Goal: Find specific page/section: Find specific page/section

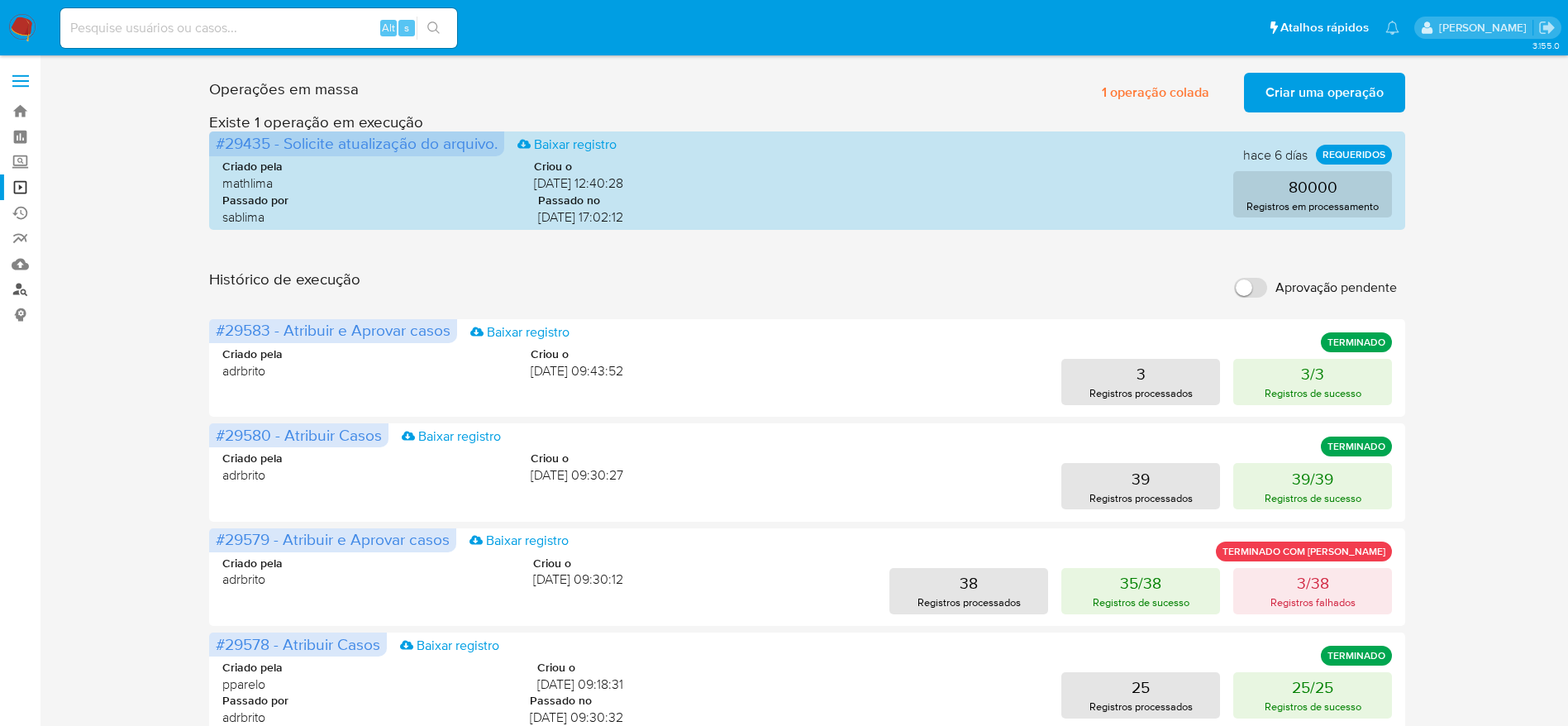
click at [28, 287] on link "Localizador de pessoas" at bounding box center [98, 289] width 197 height 26
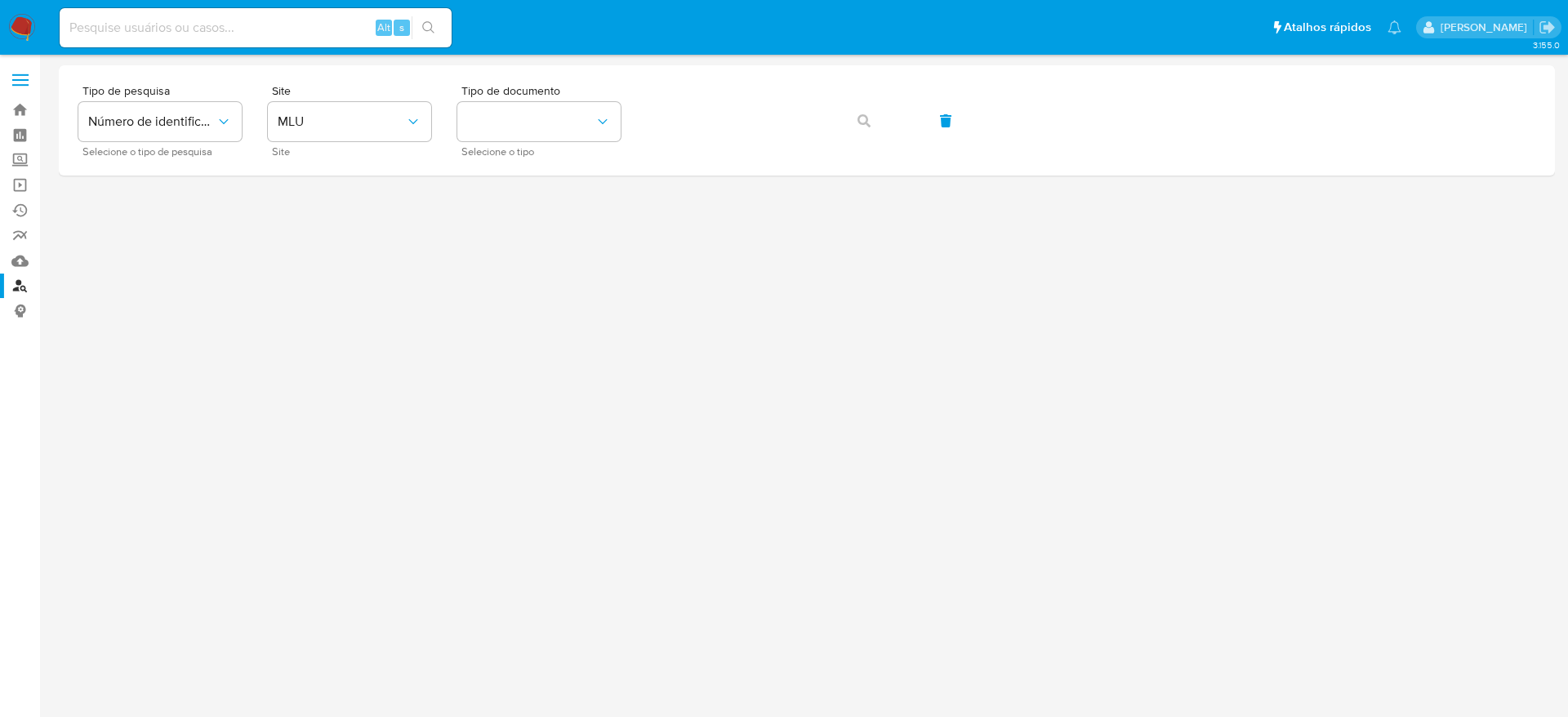
click at [217, 39] on div "Alt s" at bounding box center [255, 27] width 392 height 39
click at [391, 112] on button "MLU" at bounding box center [350, 121] width 163 height 39
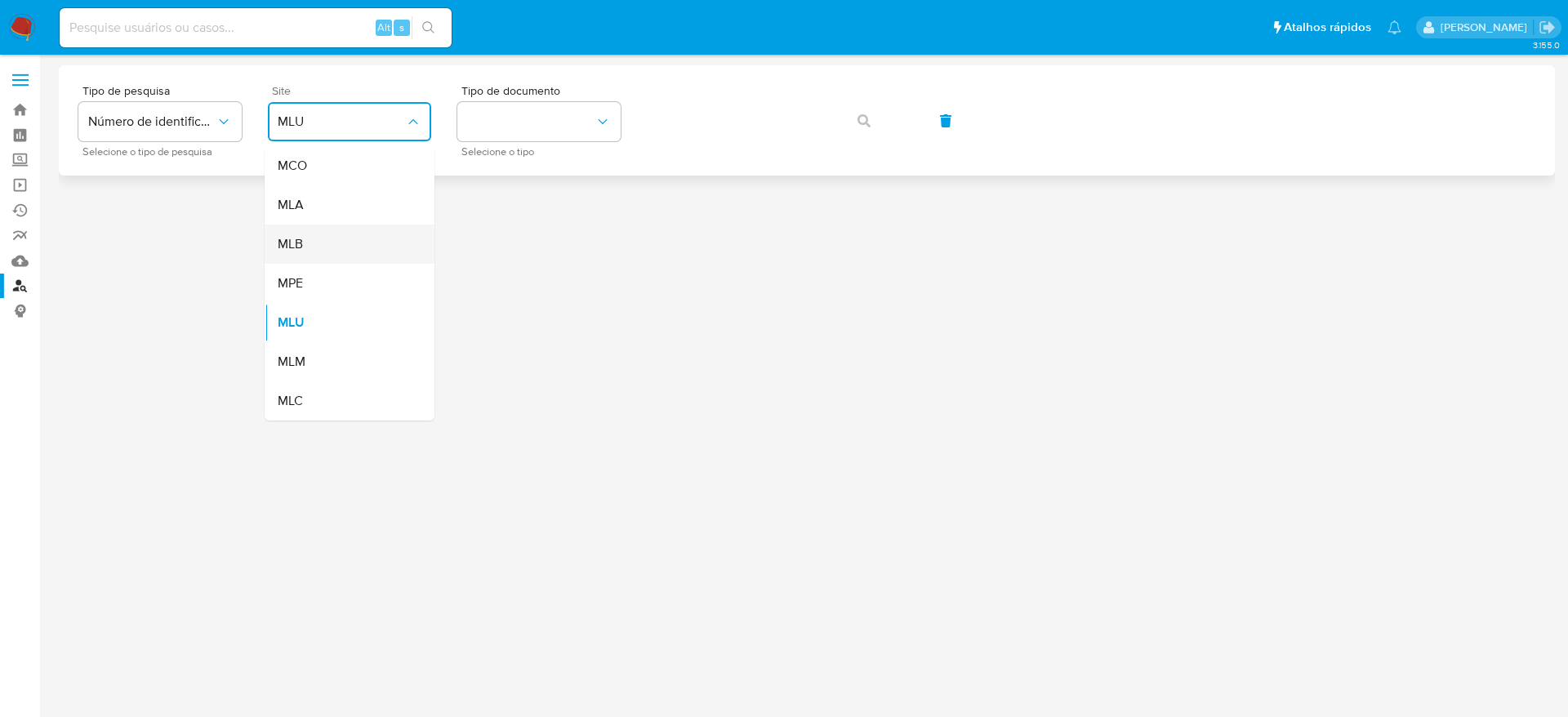
click at [359, 241] on div "MLB" at bounding box center [345, 244] width 134 height 39
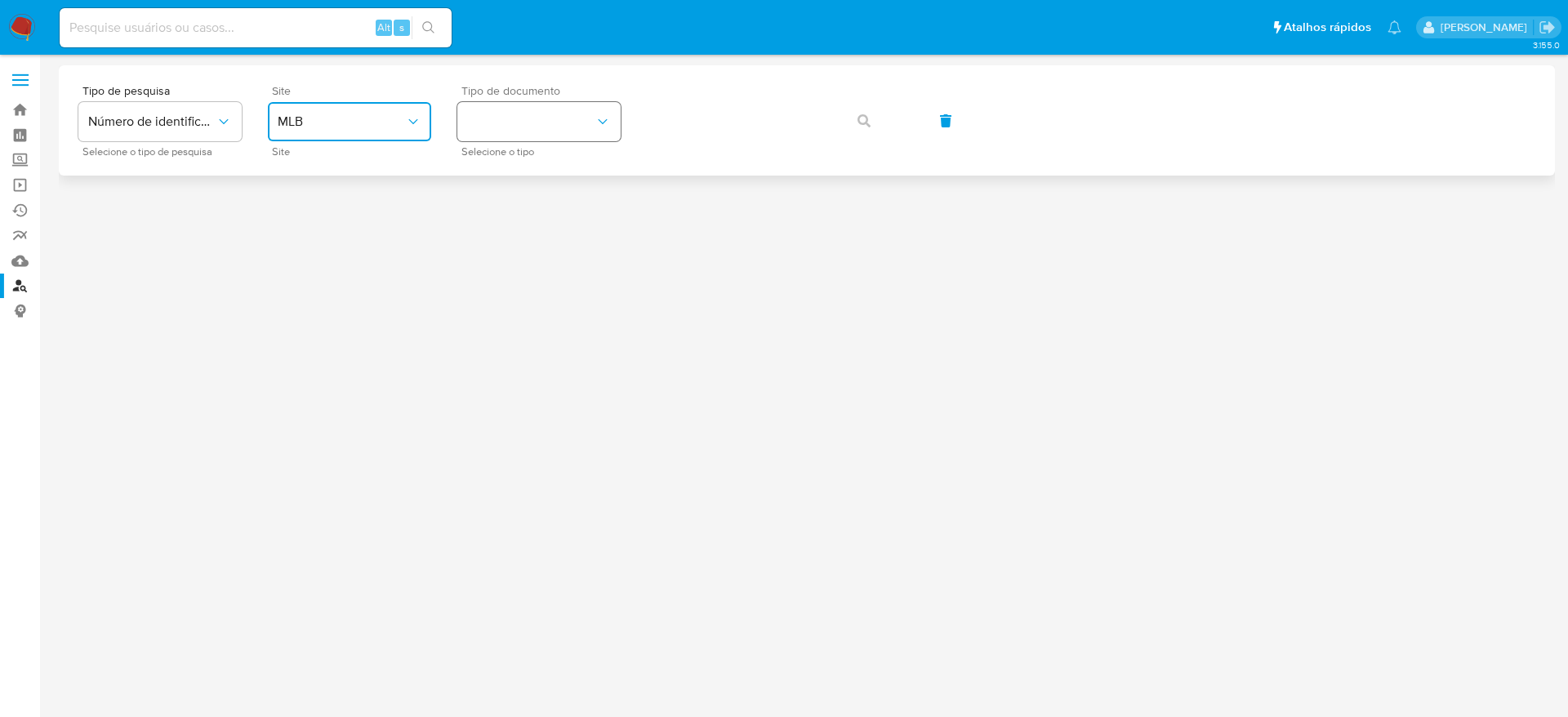
click at [546, 114] on button "identificationType" at bounding box center [539, 121] width 163 height 39
click at [511, 229] on div "CPF CPF" at bounding box center [535, 228] width 134 height 55
click at [869, 117] on icon "button" at bounding box center [863, 120] width 13 height 13
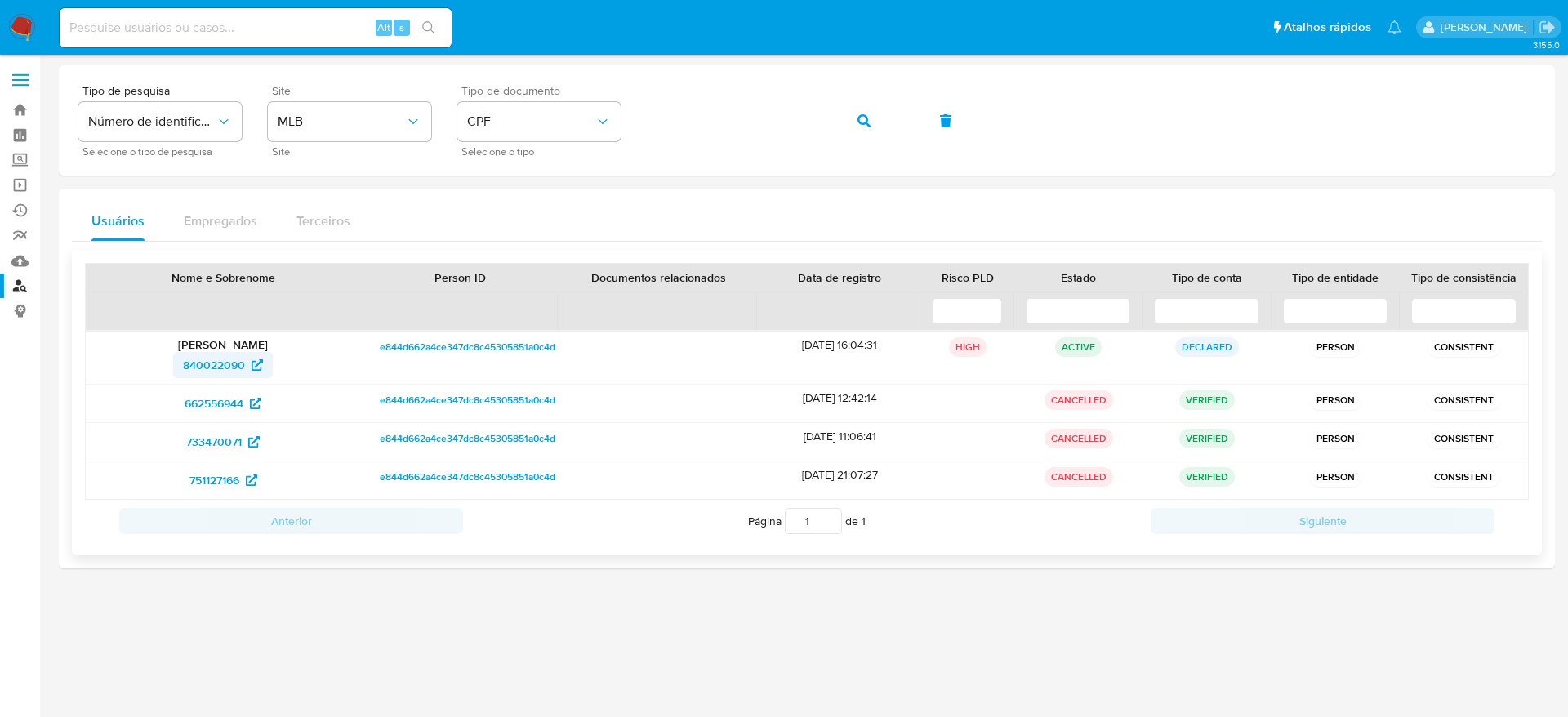
click at [210, 370] on span "840022090" at bounding box center [214, 364] width 62 height 26
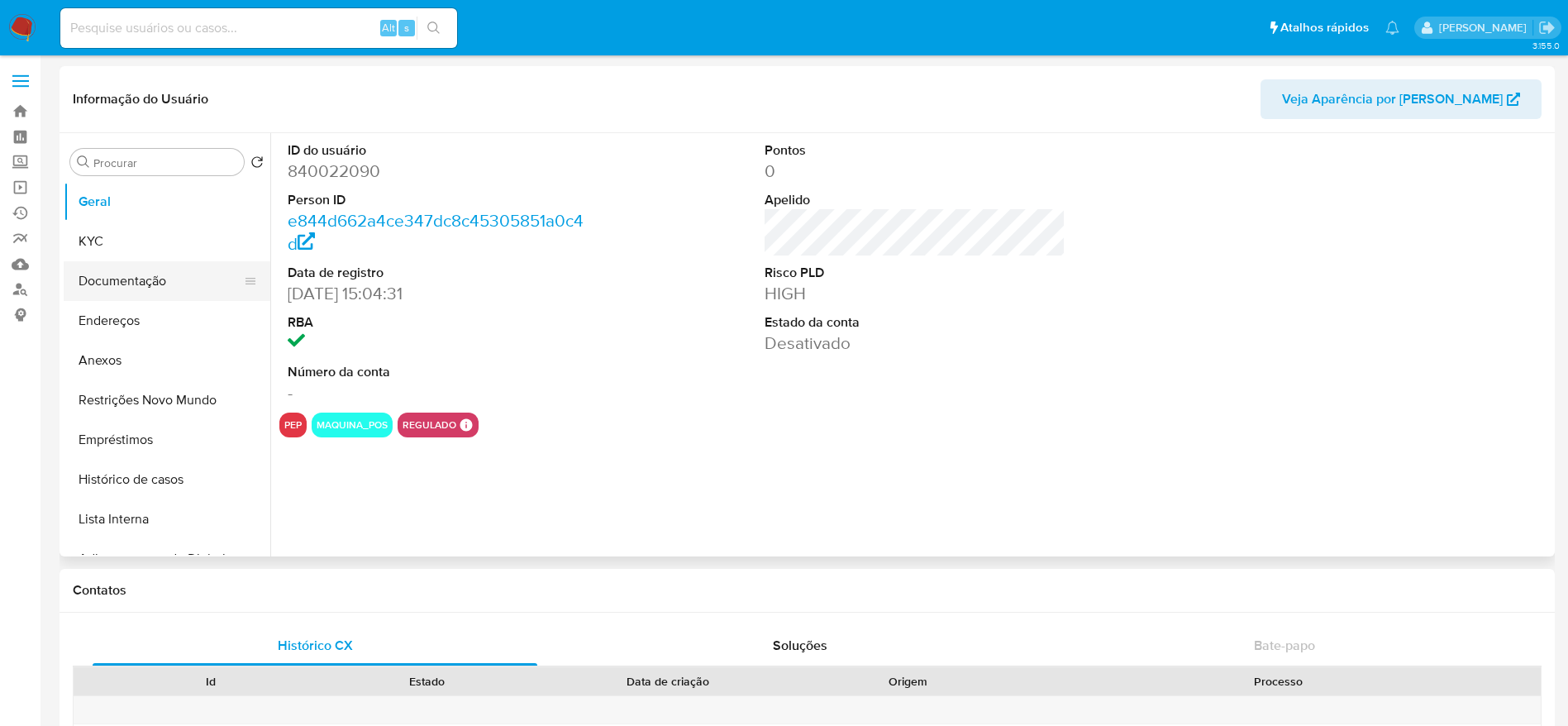
click at [112, 273] on button "Documentação" at bounding box center [160, 280] width 194 height 39
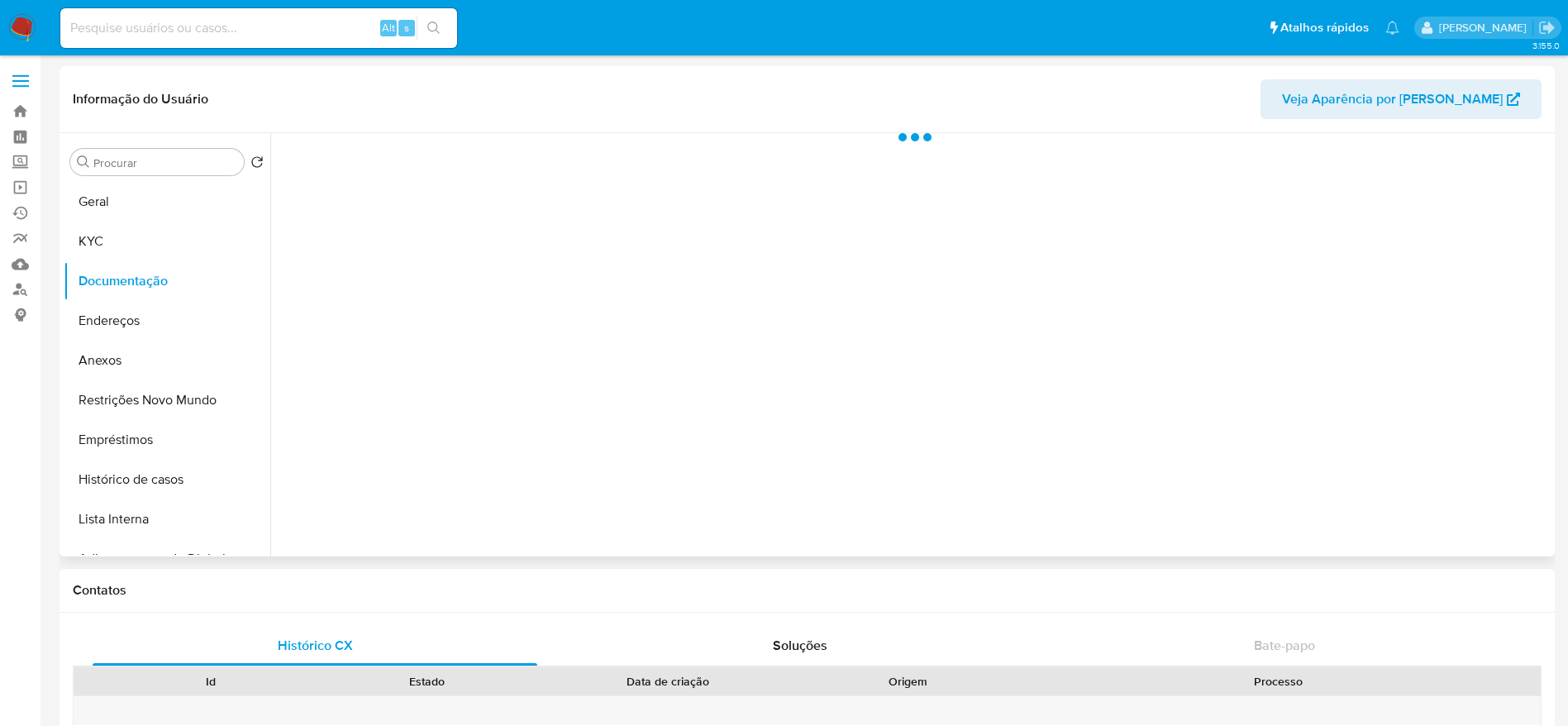
select select "10"
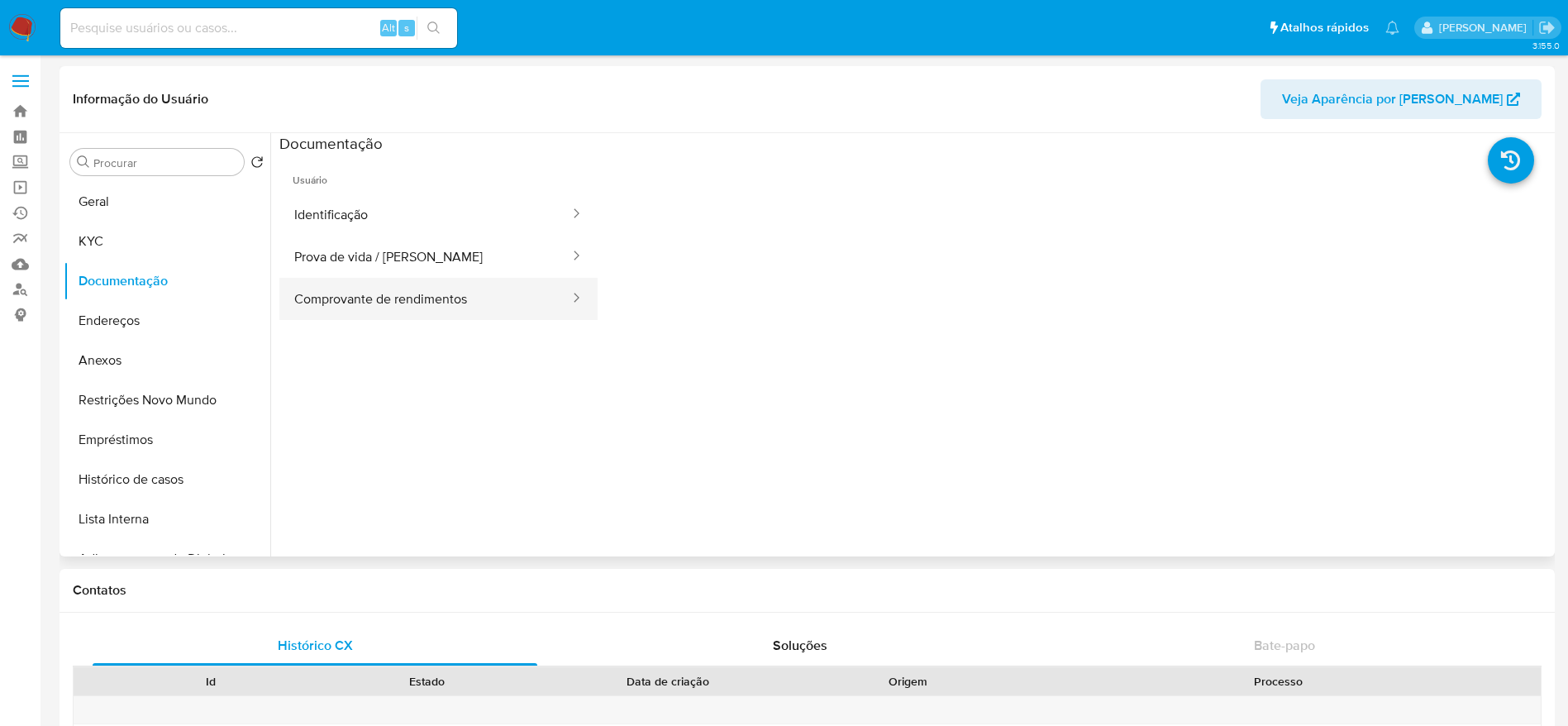
click at [462, 303] on button "Comprovante de rendimentos" at bounding box center [425, 298] width 292 height 42
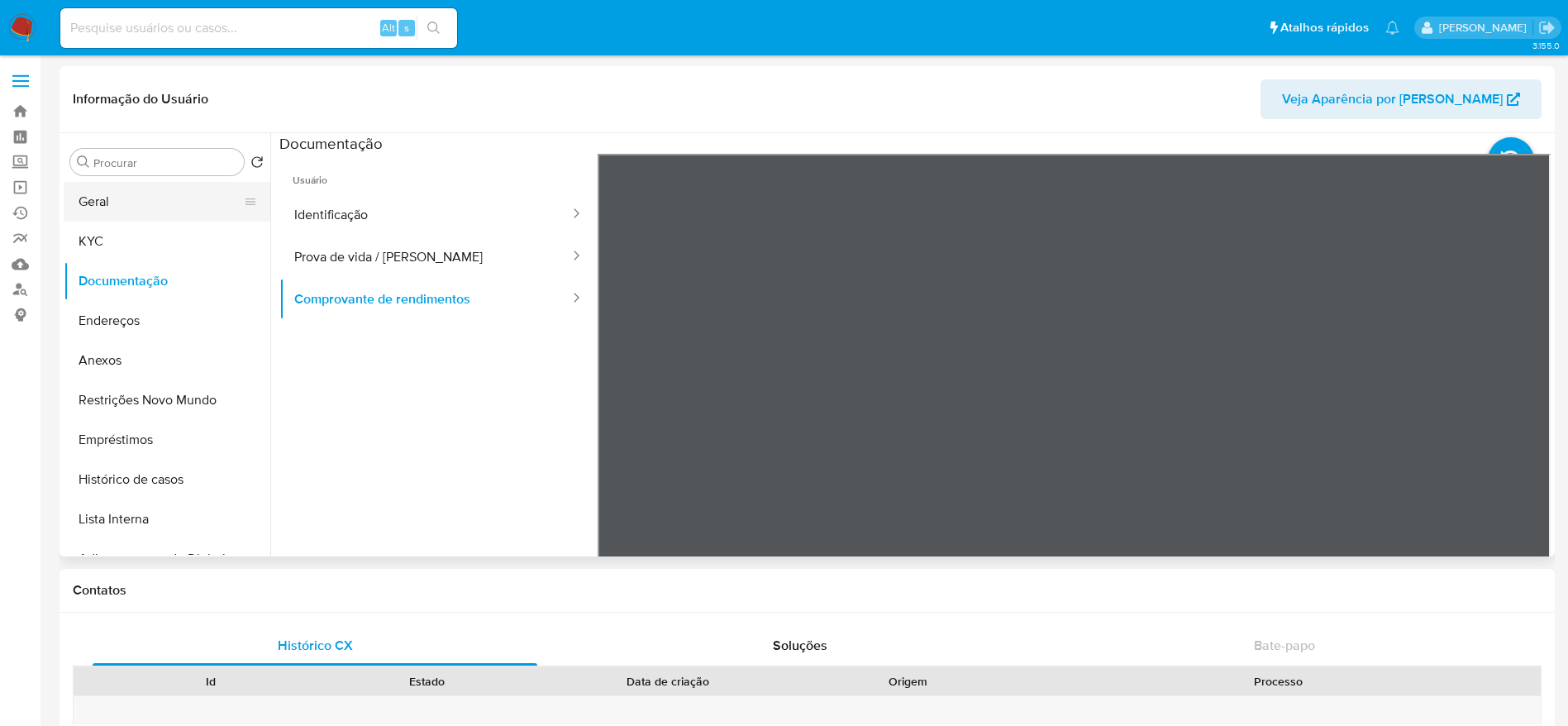
click at [150, 204] on button "Geral" at bounding box center [160, 202] width 194 height 39
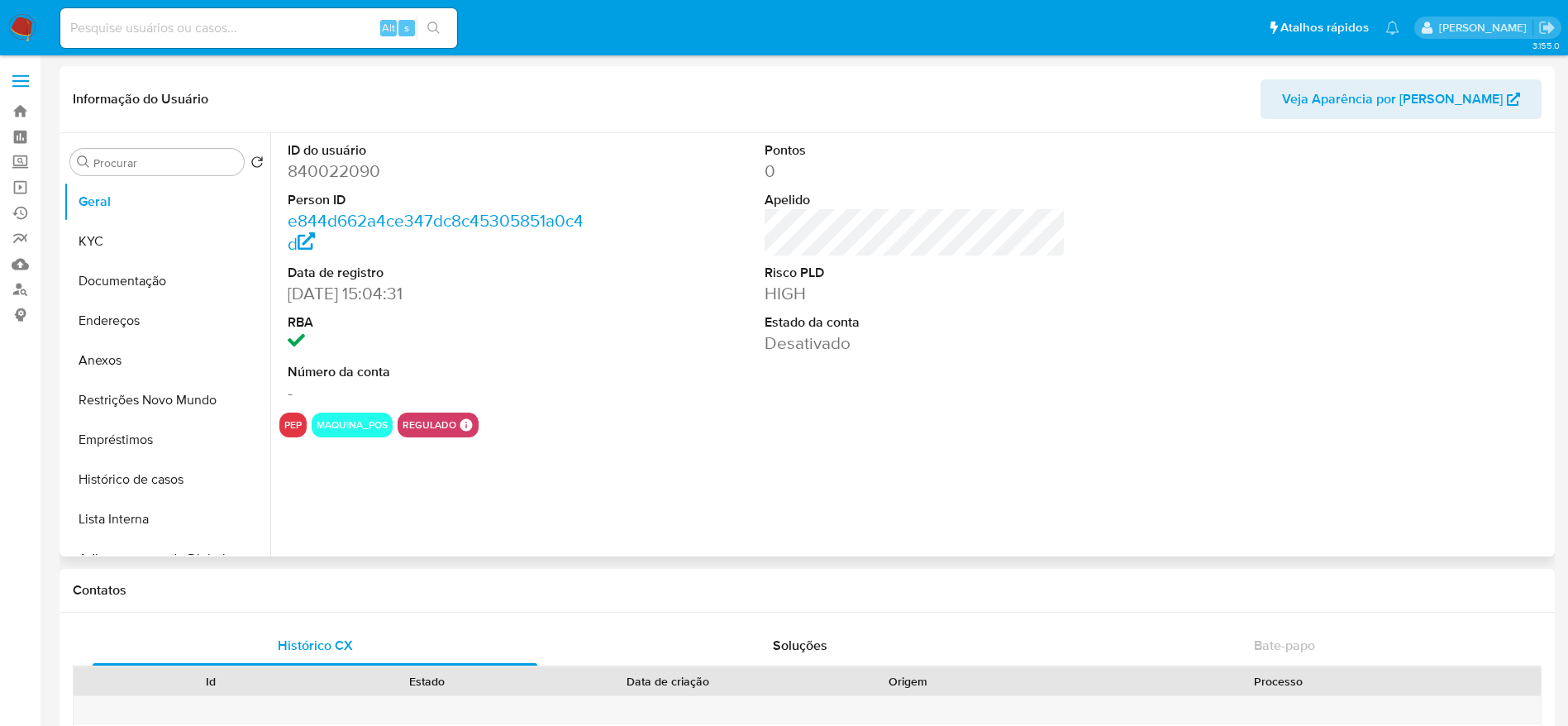
click at [349, 170] on dd "840022090" at bounding box center [438, 171] width 302 height 24
copy dd "840022090"
click at [632, 298] on div "ID do usuário 840022090 Person ID e844d662a4ce347dc8c45305851a0c4d Data de regi…" at bounding box center [915, 272] width 1271 height 279
click at [685, 337] on div "ID do usuário 840022090 Person ID e844d662a4ce347dc8c45305851a0c4d Data de regi…" at bounding box center [915, 272] width 1271 height 279
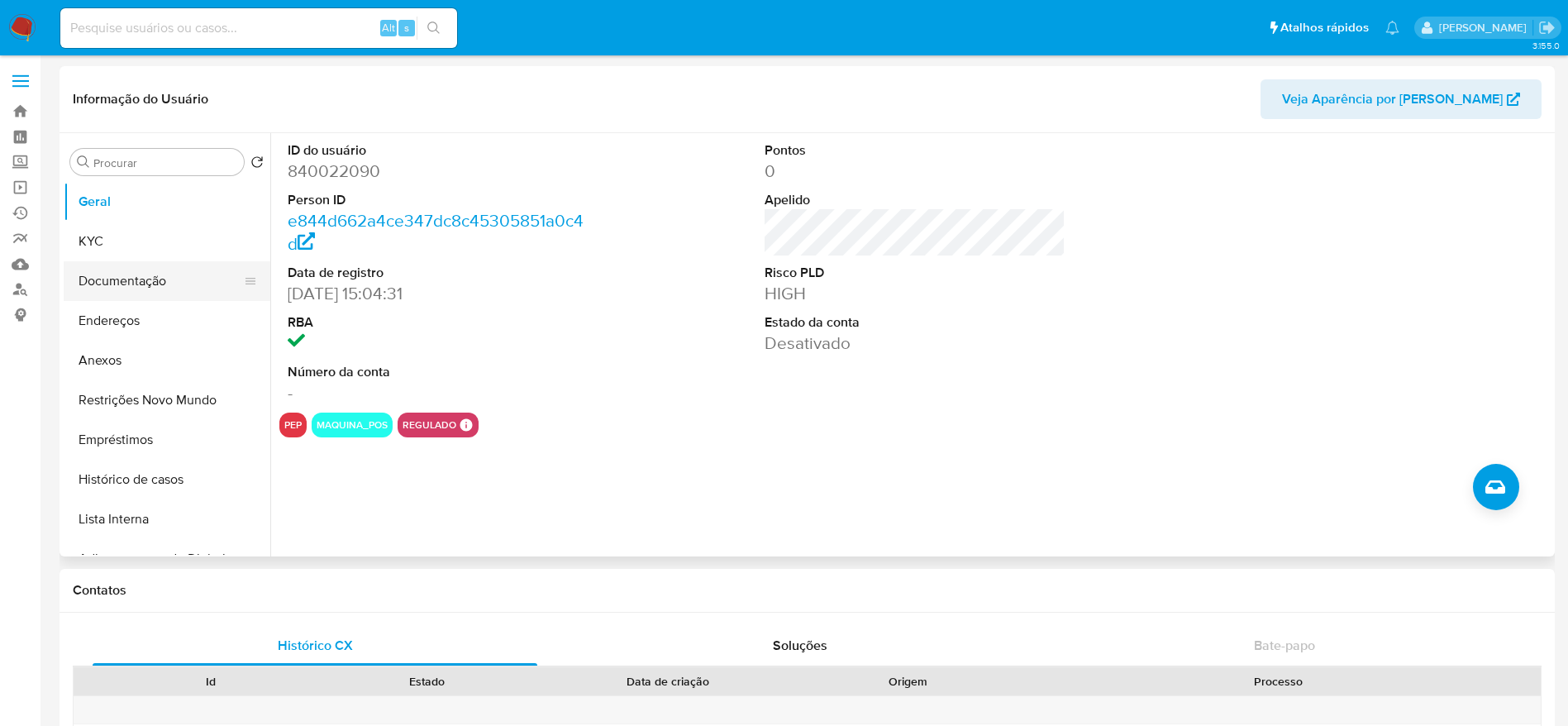
click at [137, 292] on button "Documentação" at bounding box center [160, 280] width 194 height 39
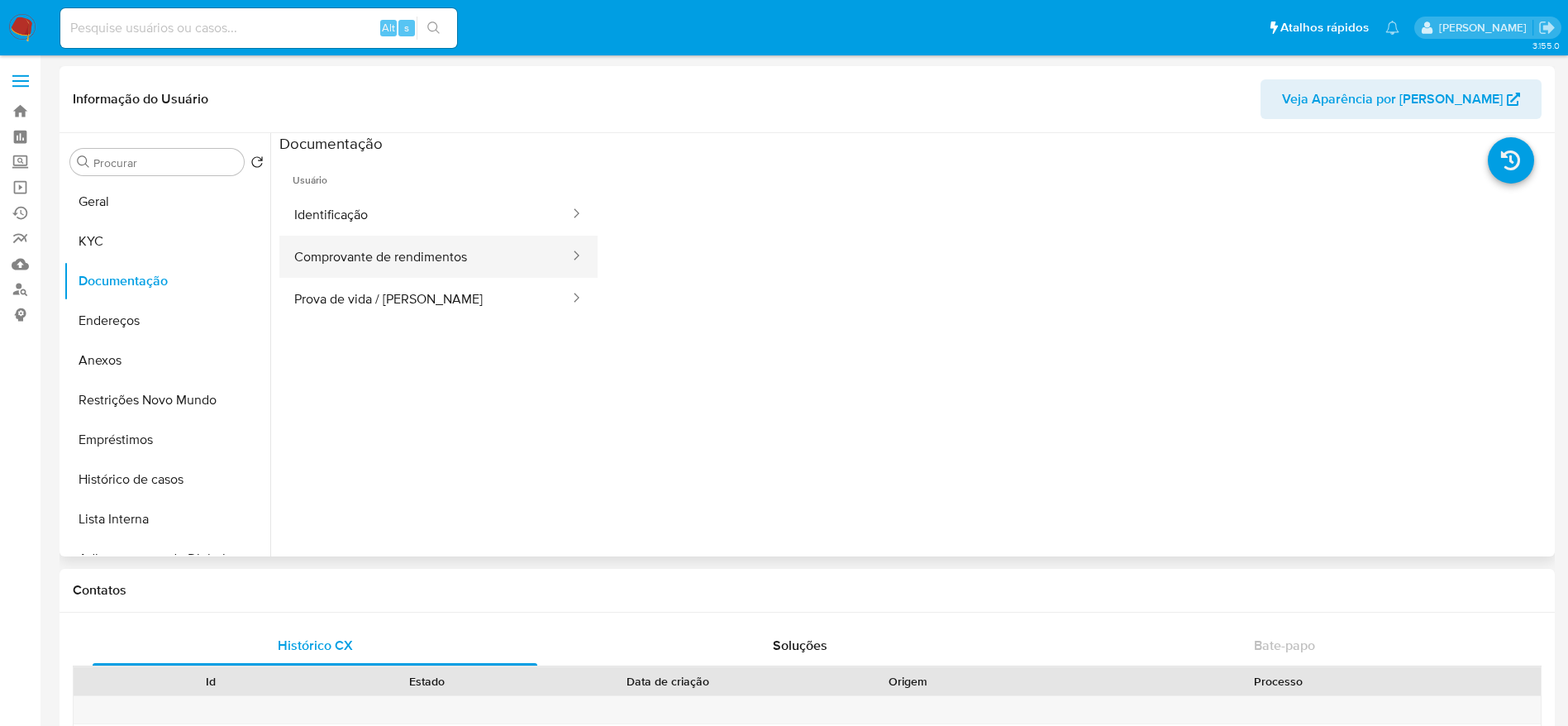
click at [386, 256] on button "Comprovante de rendimentos" at bounding box center [425, 256] width 292 height 42
